Goal: Transaction & Acquisition: Book appointment/travel/reservation

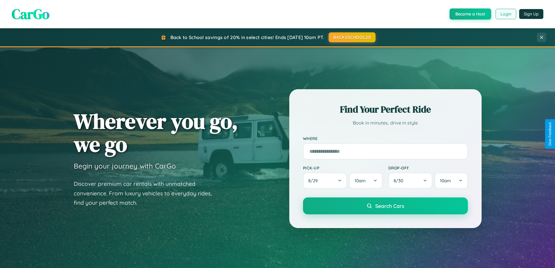
click at [505, 14] on button "Login" at bounding box center [505, 14] width 21 height 10
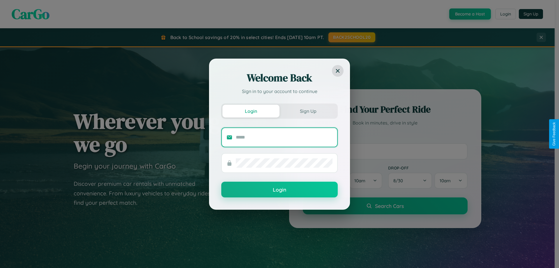
click at [284, 137] on input "text" at bounding box center [284, 136] width 97 height 9
type input "**********"
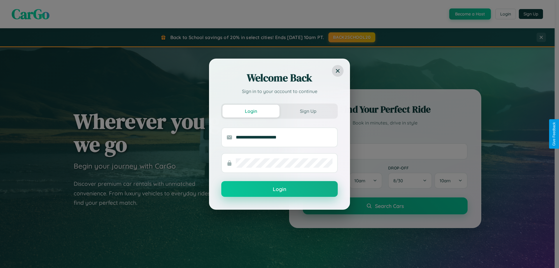
click at [280, 189] on button "Login" at bounding box center [279, 189] width 116 height 16
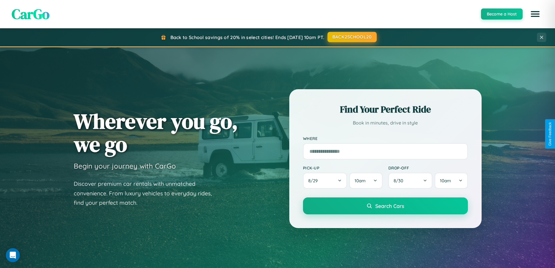
click at [351, 37] on button "BACK2SCHOOL20" at bounding box center [351, 37] width 49 height 10
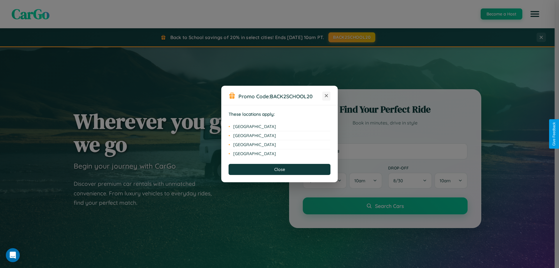
click at [326, 96] on icon at bounding box center [326, 95] width 3 height 3
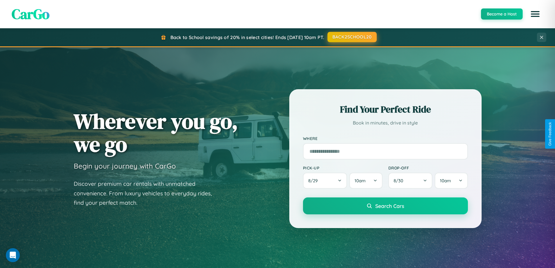
click at [351, 37] on button "BACK2SCHOOL20" at bounding box center [351, 37] width 49 height 10
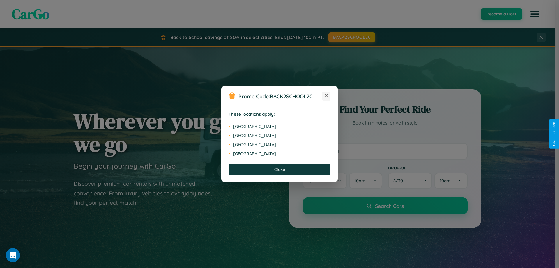
click at [326, 96] on icon at bounding box center [326, 95] width 3 height 3
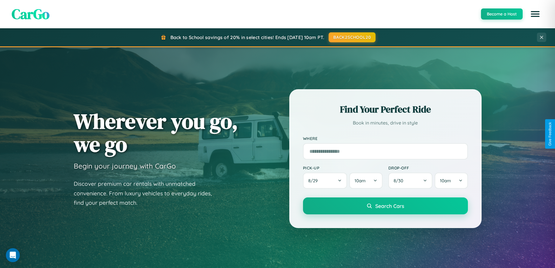
scroll to position [936, 0]
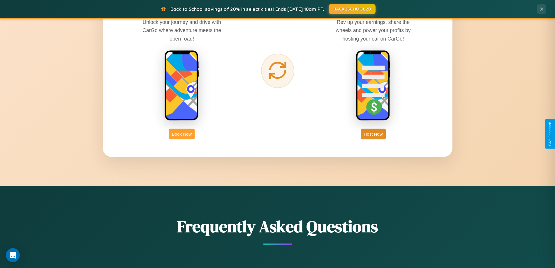
click at [182, 134] on button "Book Now" at bounding box center [182, 133] width 26 height 11
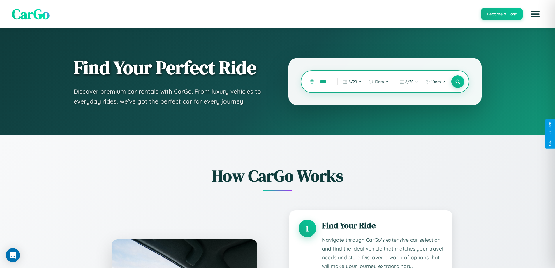
scroll to position [0, 3]
type input "****"
click at [457, 82] on icon at bounding box center [458, 82] width 6 height 6
